Goal: Transaction & Acquisition: Purchase product/service

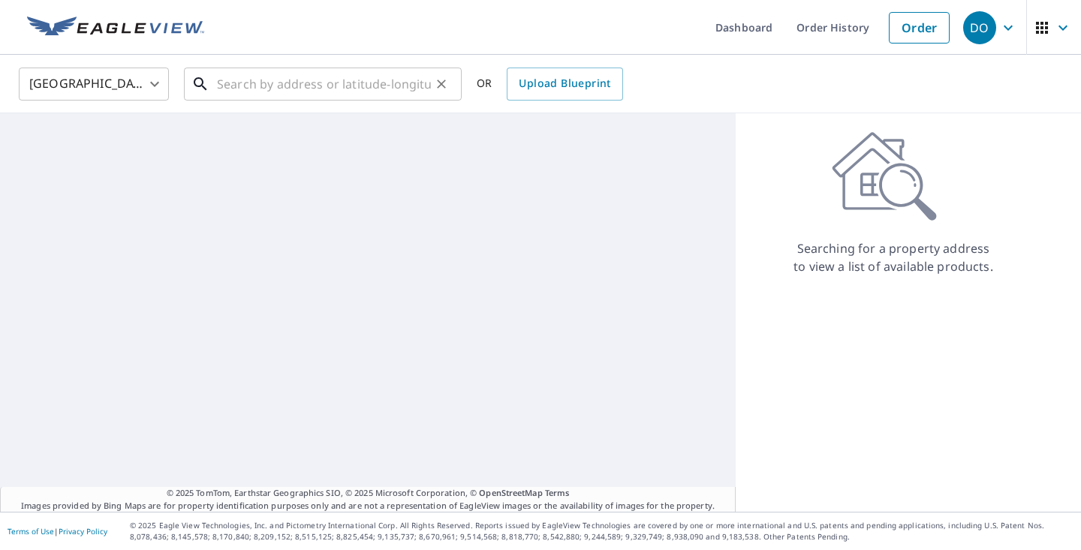
click at [325, 81] on input "text" at bounding box center [324, 84] width 214 height 42
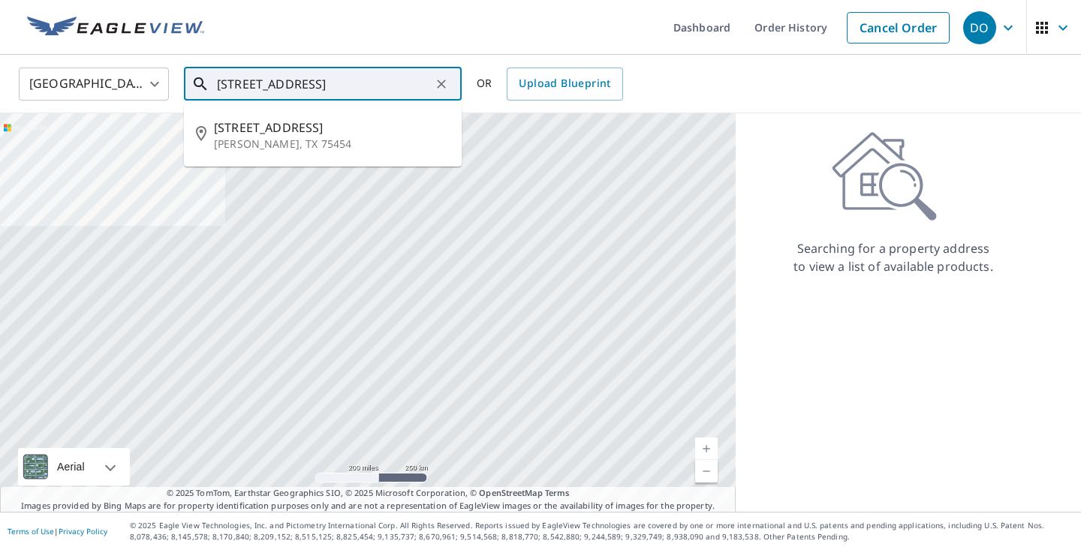
click at [277, 133] on span "[STREET_ADDRESS]" at bounding box center [332, 128] width 236 height 18
type input "[STREET_ADDRESS][PERSON_NAME]"
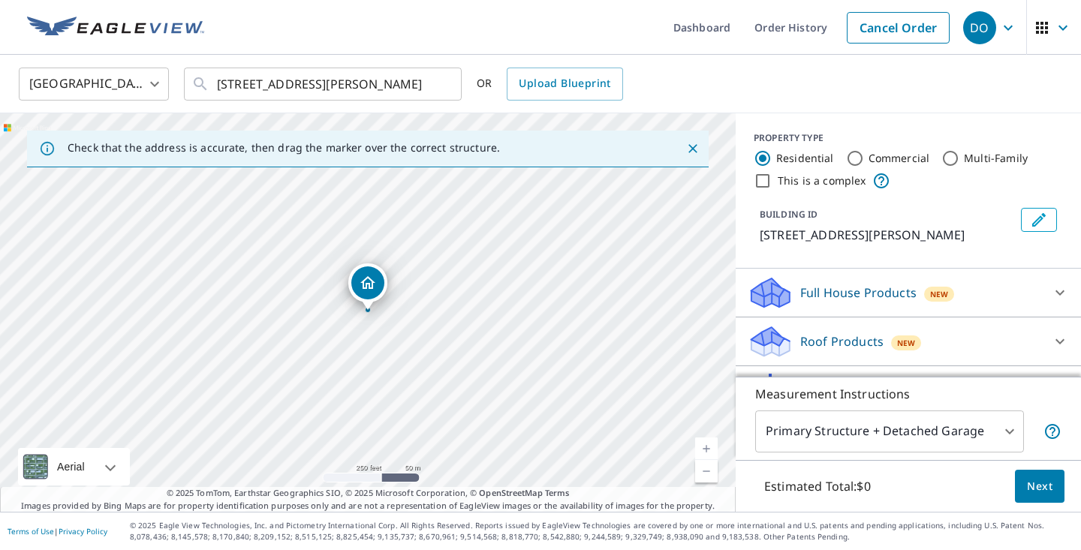
click at [706, 444] on link "Current Level 17, Zoom In" at bounding box center [706, 449] width 23 height 23
click at [706, 444] on link "Current Level 18, Zoom In" at bounding box center [706, 449] width 23 height 23
click at [706, 444] on link "Current Level 19, Zoom In" at bounding box center [706, 449] width 23 height 23
click at [1050, 327] on div at bounding box center [1060, 342] width 36 height 36
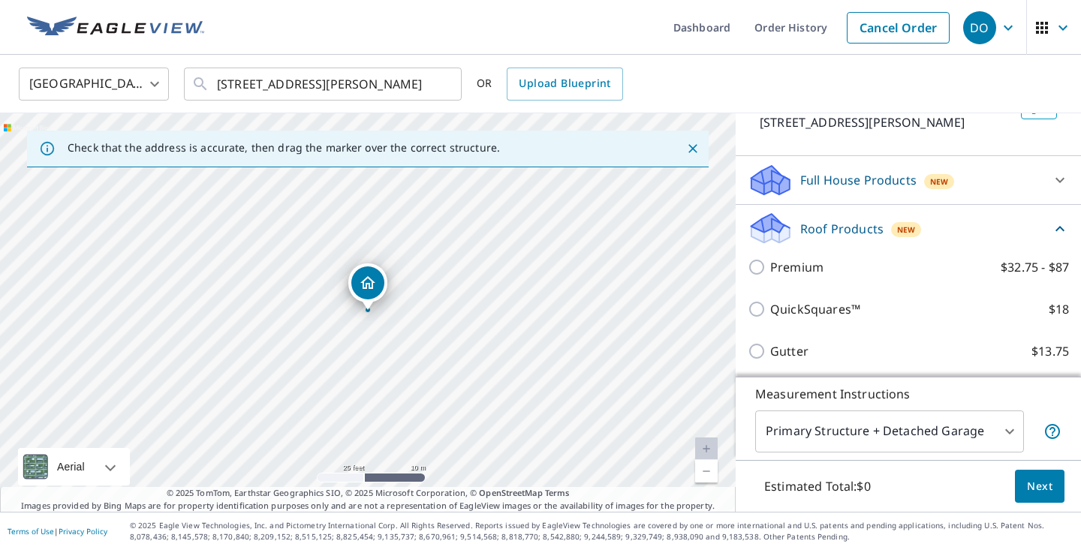
scroll to position [113, 0]
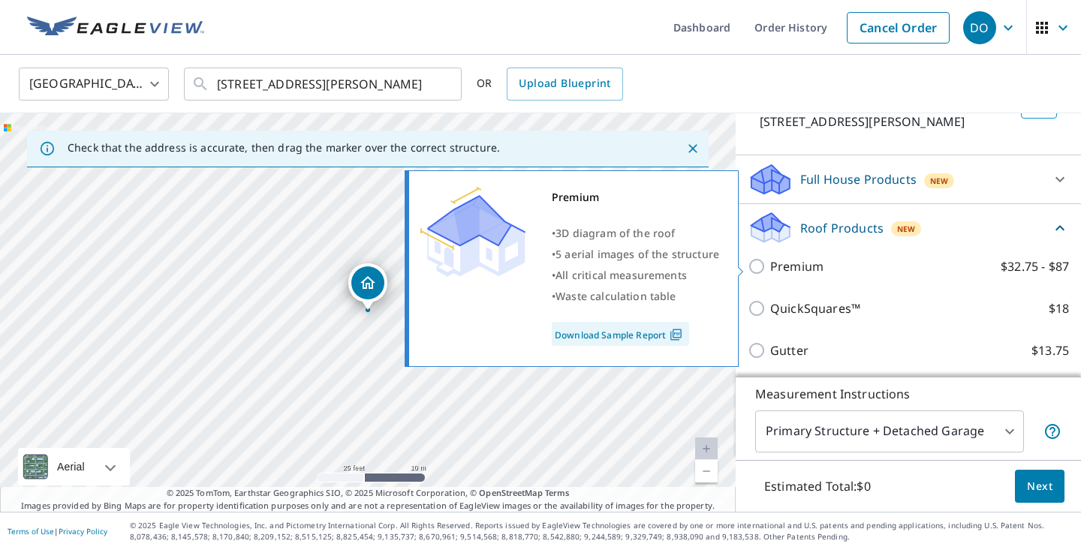
click at [952, 270] on label "Premium $32.75 - $87" at bounding box center [920, 267] width 299 height 18
click at [771, 270] on input "Premium $32.75 - $87" at bounding box center [759, 267] width 23 height 18
checkbox input "true"
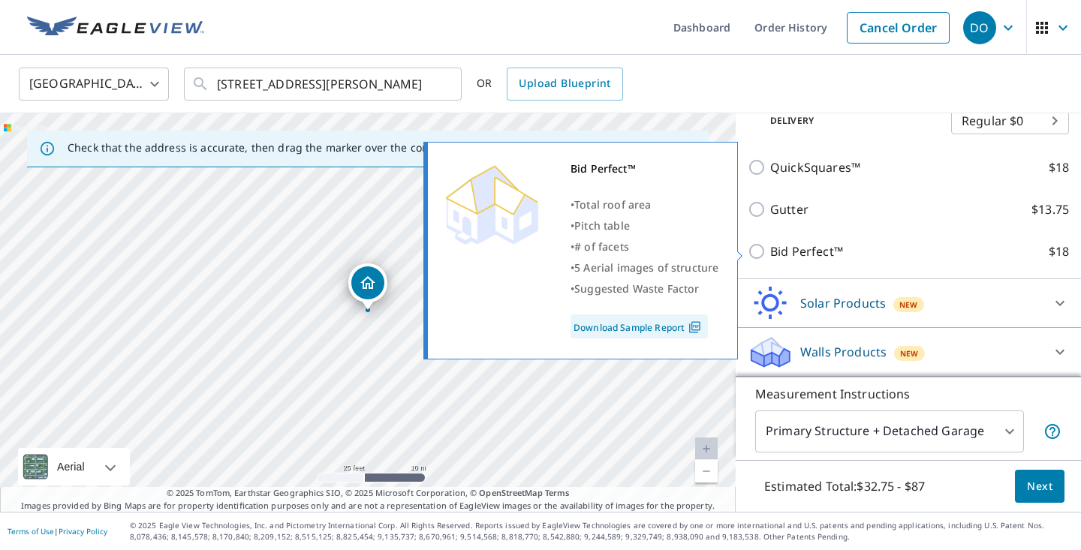
scroll to position [311, 0]
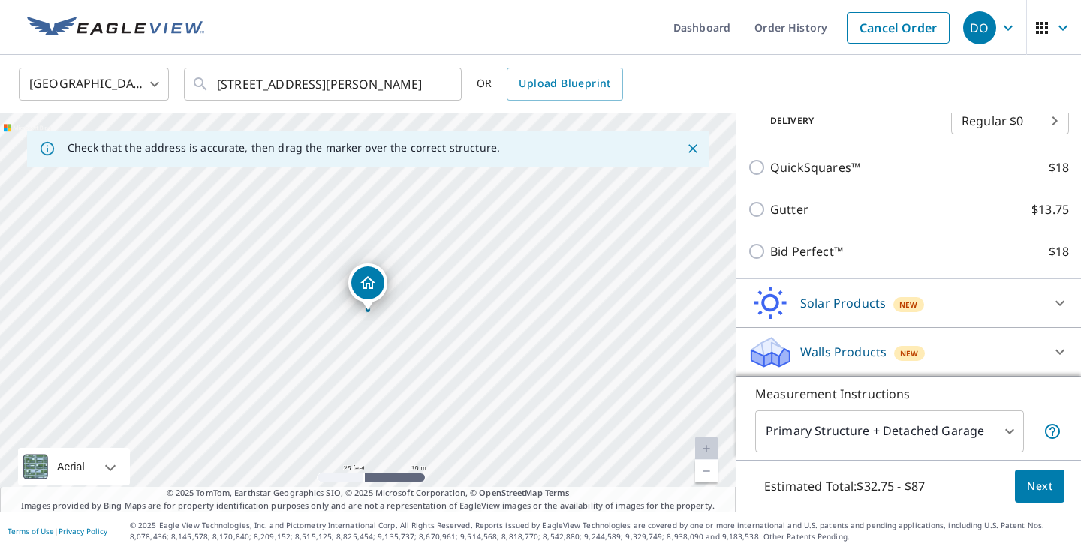
click at [1014, 439] on body "DO DO Dashboard Order History Cancel Order DO [GEOGRAPHIC_DATA] US ​ [STREET_AD…" at bounding box center [540, 275] width 1081 height 550
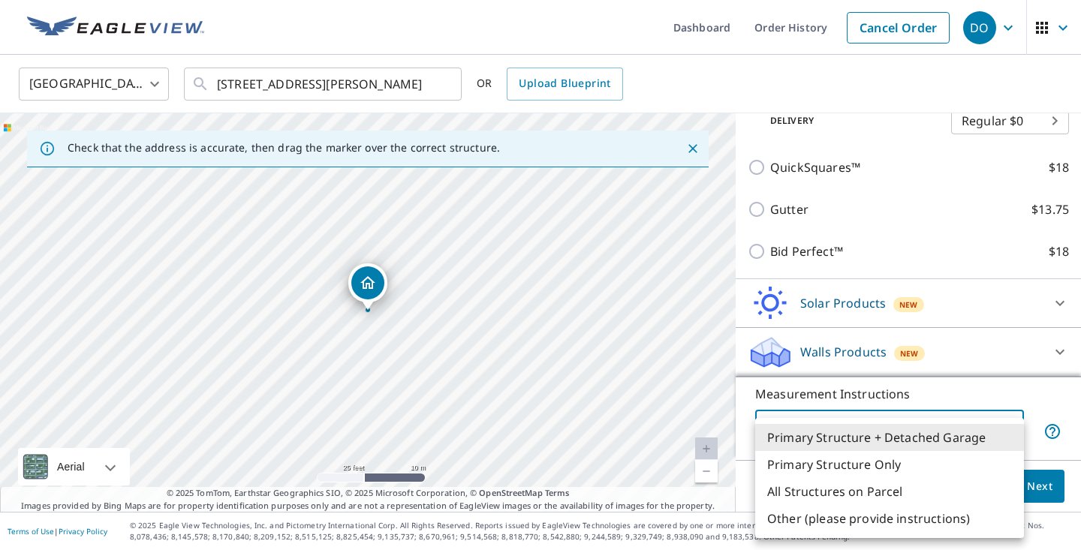
click at [912, 461] on li "Primary Structure Only" at bounding box center [890, 464] width 269 height 27
type input "2"
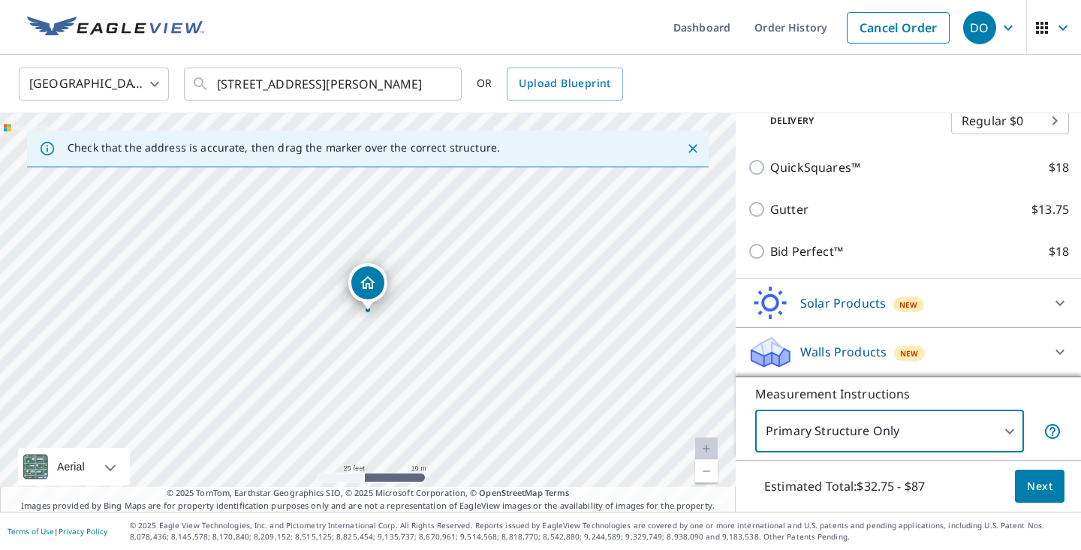
click at [1041, 490] on span "Next" at bounding box center [1040, 487] width 26 height 19
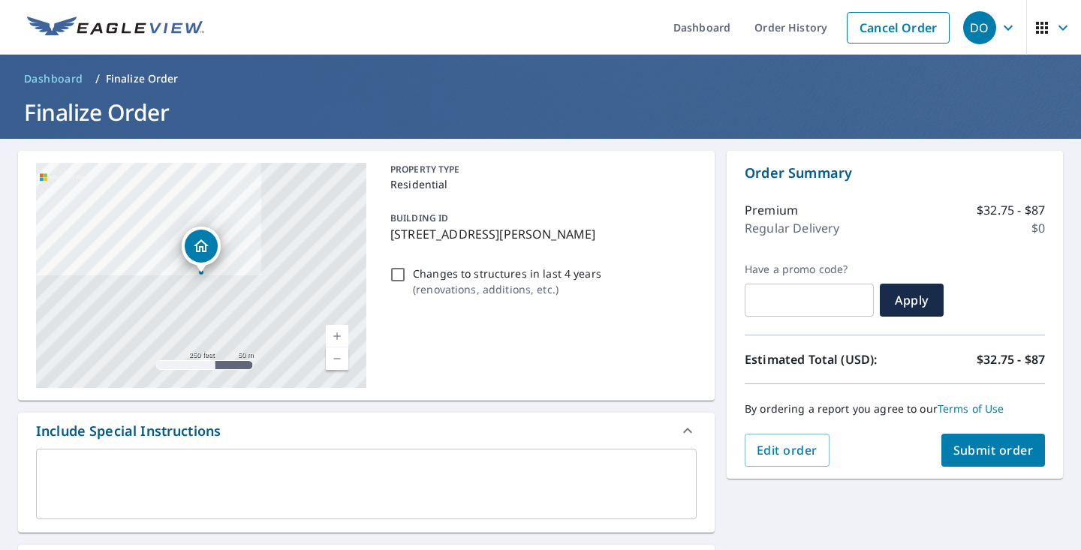
click at [1003, 448] on span "Submit order" at bounding box center [994, 450] width 80 height 17
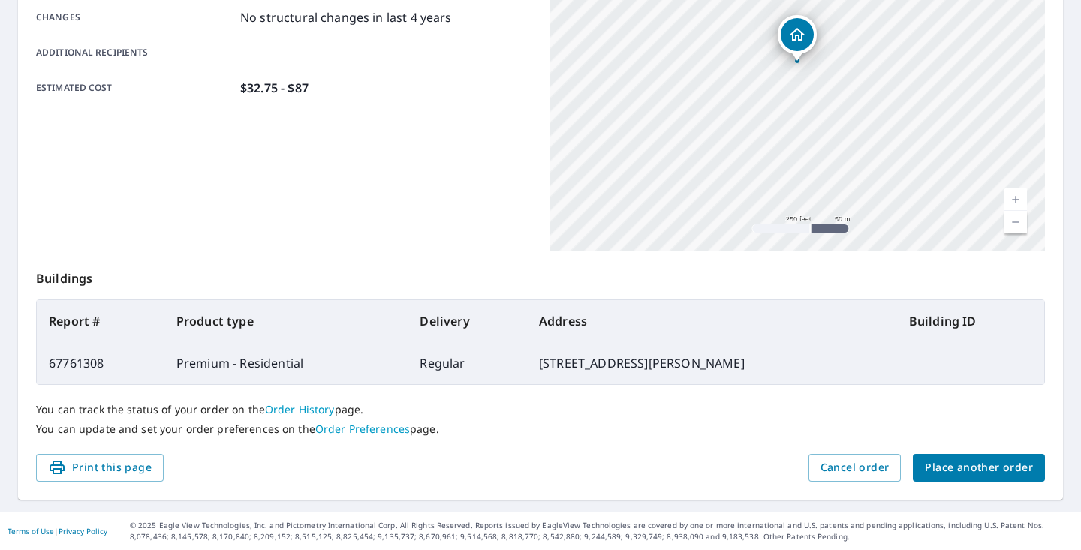
scroll to position [333, 0]
click at [1015, 466] on span "Place another order" at bounding box center [979, 469] width 108 height 19
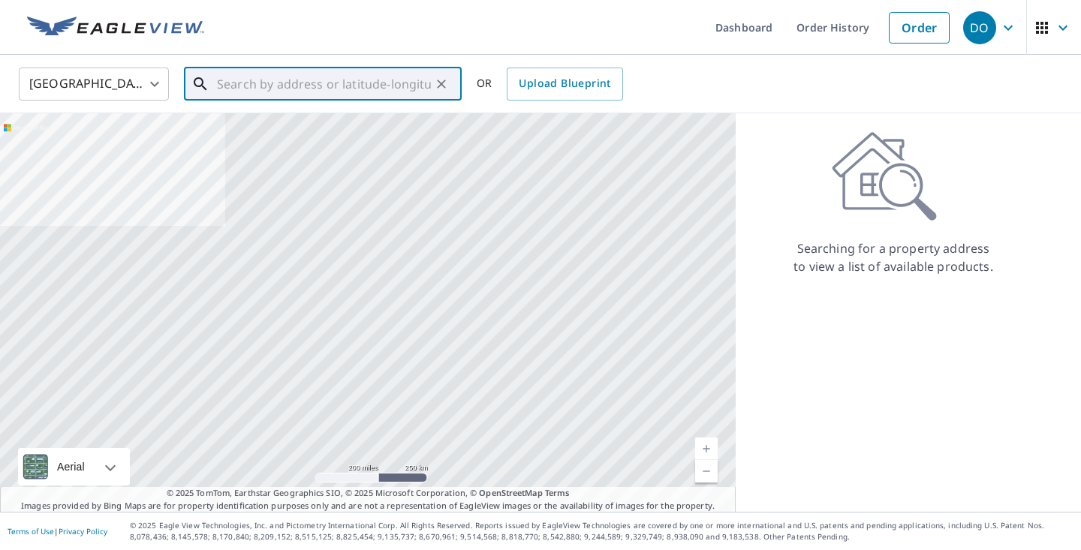
click at [321, 83] on input "text" at bounding box center [324, 84] width 214 height 42
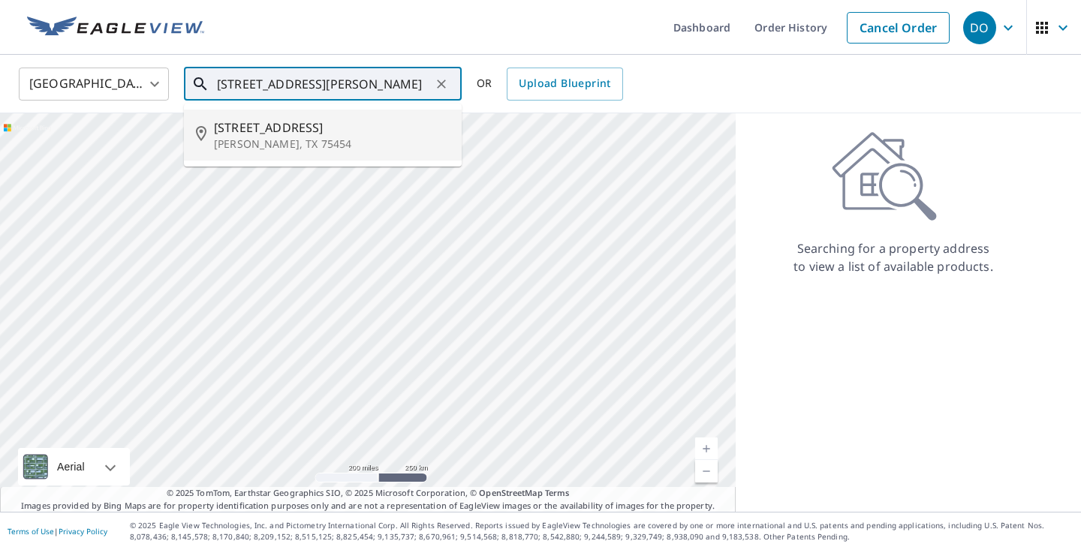
click at [260, 131] on span "[STREET_ADDRESS]" at bounding box center [332, 128] width 236 height 18
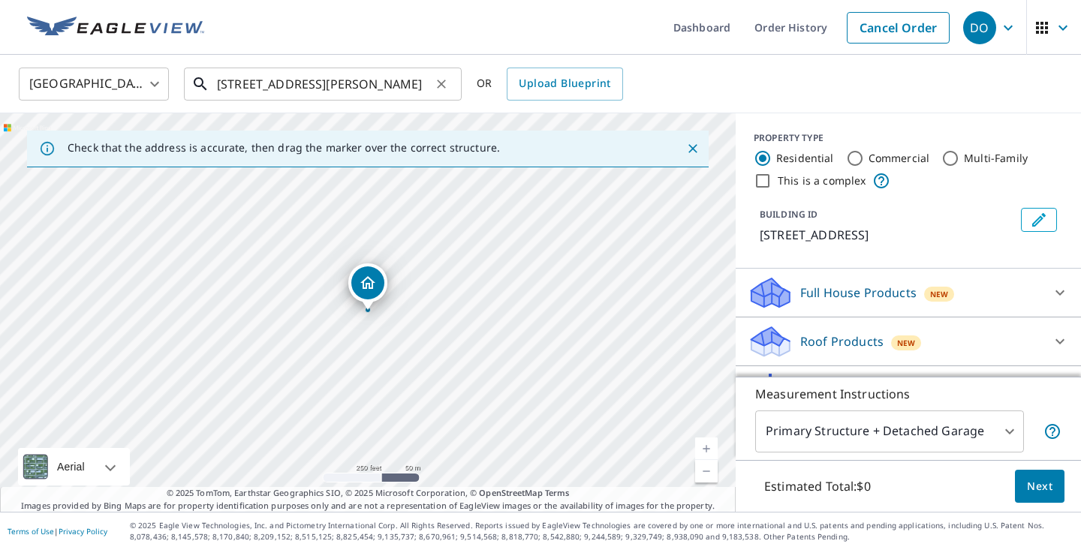
click at [244, 86] on input "[STREET_ADDRESS][PERSON_NAME]" at bounding box center [324, 84] width 214 height 42
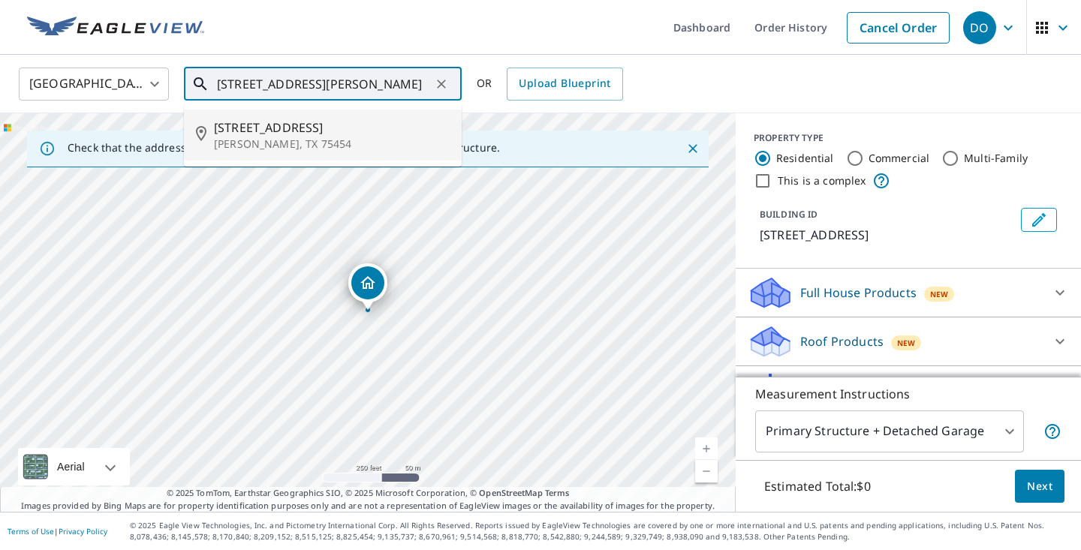
click at [225, 85] on input "[STREET_ADDRESS][PERSON_NAME]" at bounding box center [324, 84] width 214 height 42
click at [249, 134] on span "[STREET_ADDRESS]" at bounding box center [332, 128] width 236 height 18
type input "[STREET_ADDRESS][PERSON_NAME]"
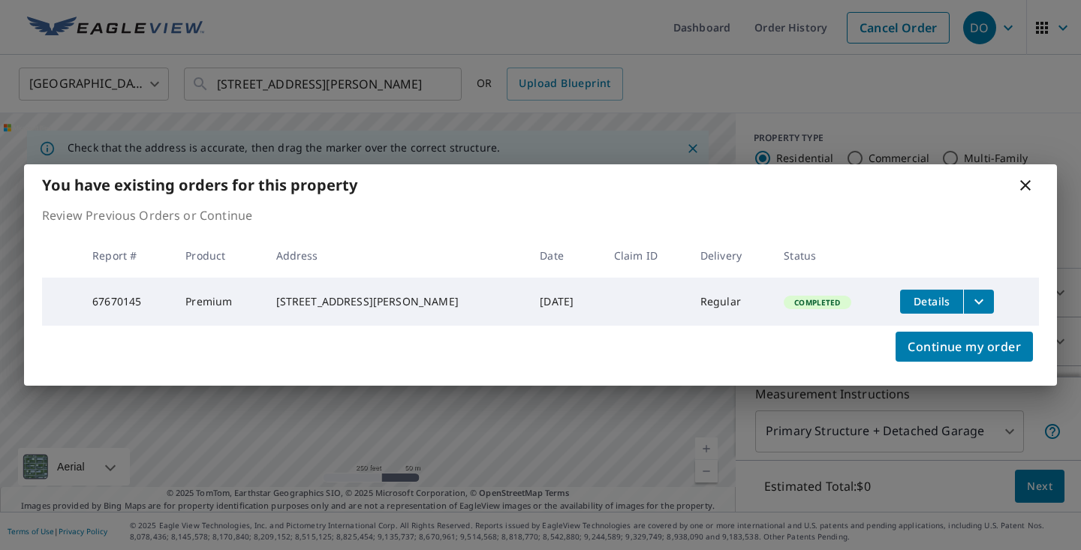
click at [1025, 186] on icon at bounding box center [1026, 185] width 18 height 18
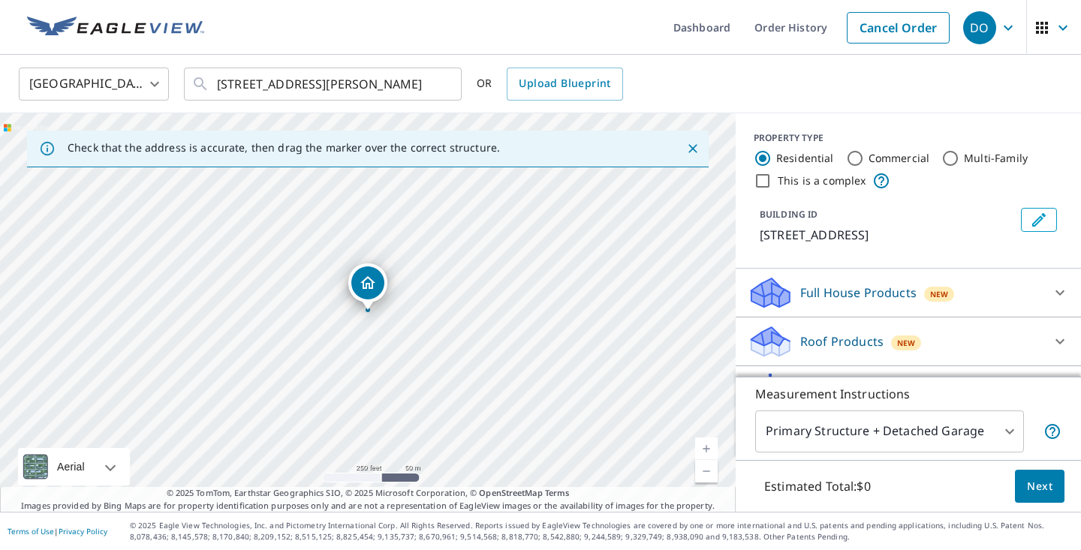
click at [713, 445] on link "Current Level 17, Zoom In" at bounding box center [706, 449] width 23 height 23
click at [713, 445] on link "Current Level 17.731632149863167, Zoom In" at bounding box center [706, 449] width 23 height 23
drag, startPoint x: 375, startPoint y: 333, endPoint x: 425, endPoint y: 286, distance: 68.5
click at [425, 286] on div "[STREET_ADDRESS][PERSON_NAME]" at bounding box center [368, 312] width 736 height 399
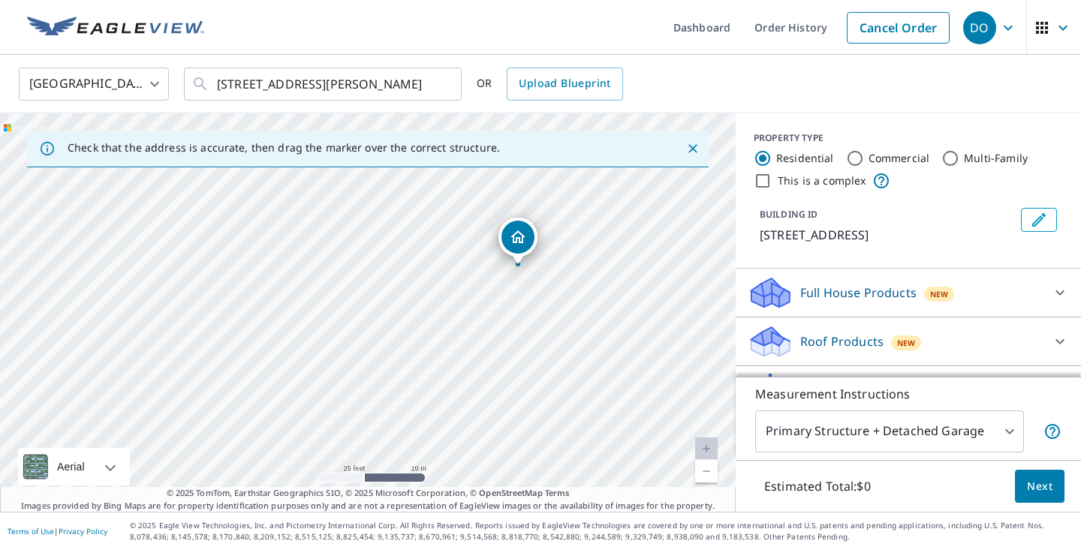
drag, startPoint x: 345, startPoint y: 309, endPoint x: 446, endPoint y: 311, distance: 100.6
click at [446, 311] on div "[STREET_ADDRESS][PERSON_NAME]" at bounding box center [368, 312] width 736 height 399
drag, startPoint x: 351, startPoint y: 306, endPoint x: 457, endPoint y: 312, distance: 106.8
click at [457, 312] on div "[STREET_ADDRESS][PERSON_NAME]" at bounding box center [368, 312] width 736 height 399
drag, startPoint x: 388, startPoint y: 294, endPoint x: 427, endPoint y: 292, distance: 39.9
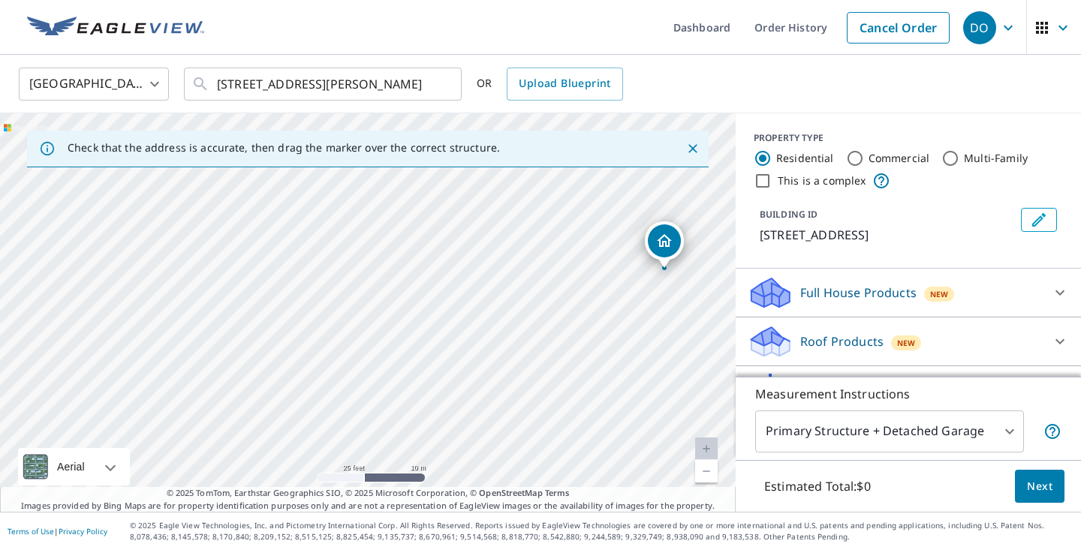
click at [427, 292] on div "[STREET_ADDRESS][PERSON_NAME]" at bounding box center [368, 312] width 736 height 399
